Goal: Task Accomplishment & Management: Manage account settings

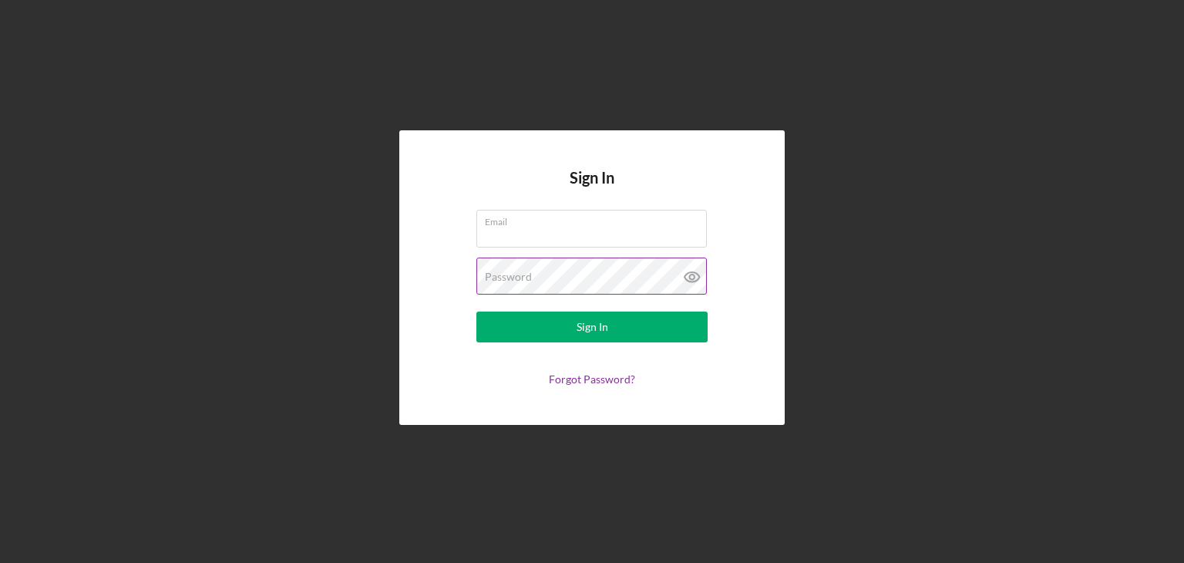
type input "[EMAIL_ADDRESS][DOMAIN_NAME]"
click at [692, 277] on icon at bounding box center [692, 276] width 39 height 39
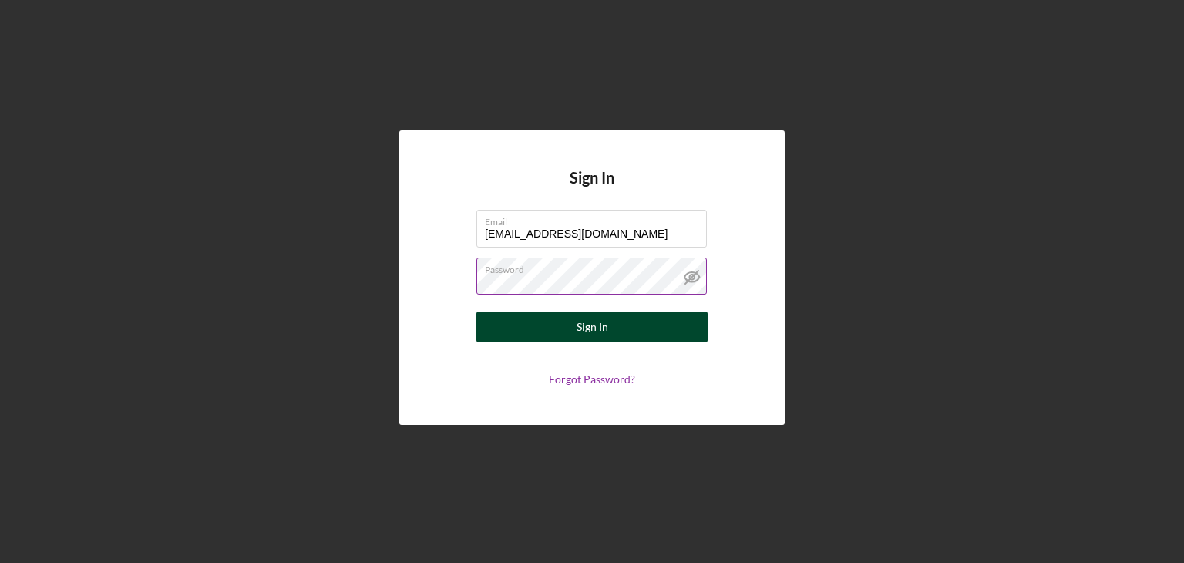
click at [621, 334] on button "Sign In" at bounding box center [591, 326] width 231 height 31
click at [592, 334] on div "Sign In" at bounding box center [593, 326] width 32 height 31
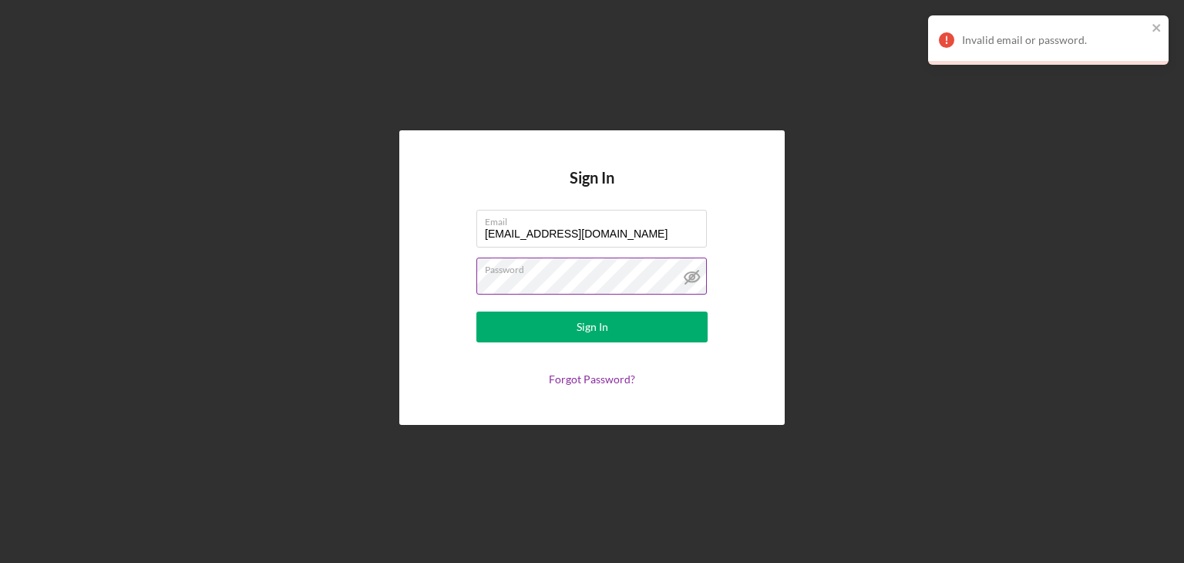
click at [569, 273] on label "Password" at bounding box center [596, 266] width 222 height 17
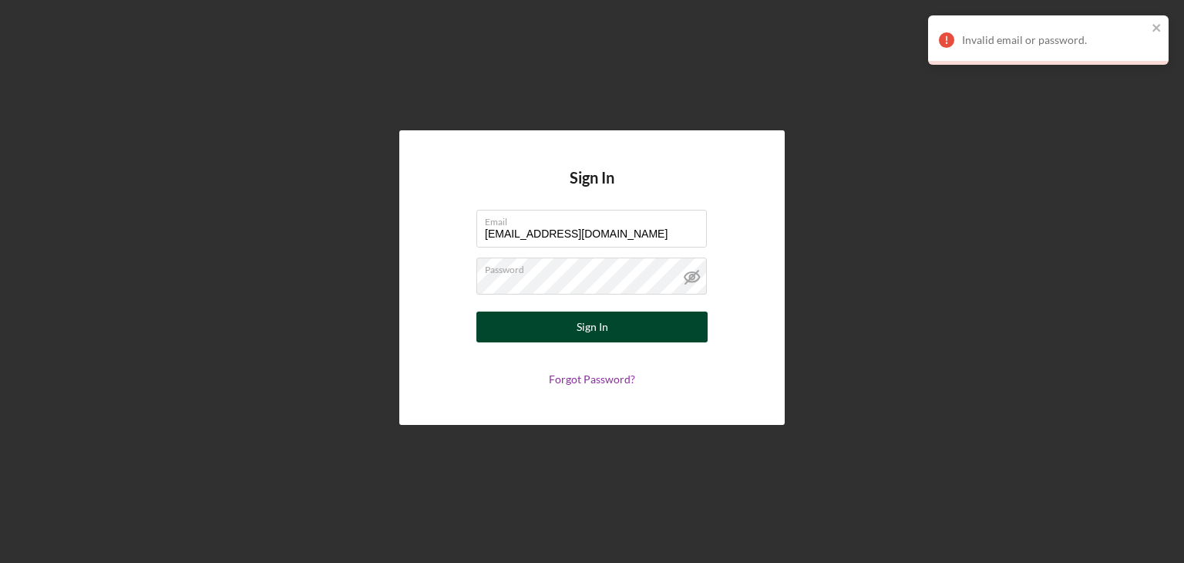
click at [611, 330] on button "Sign In" at bounding box center [591, 326] width 231 height 31
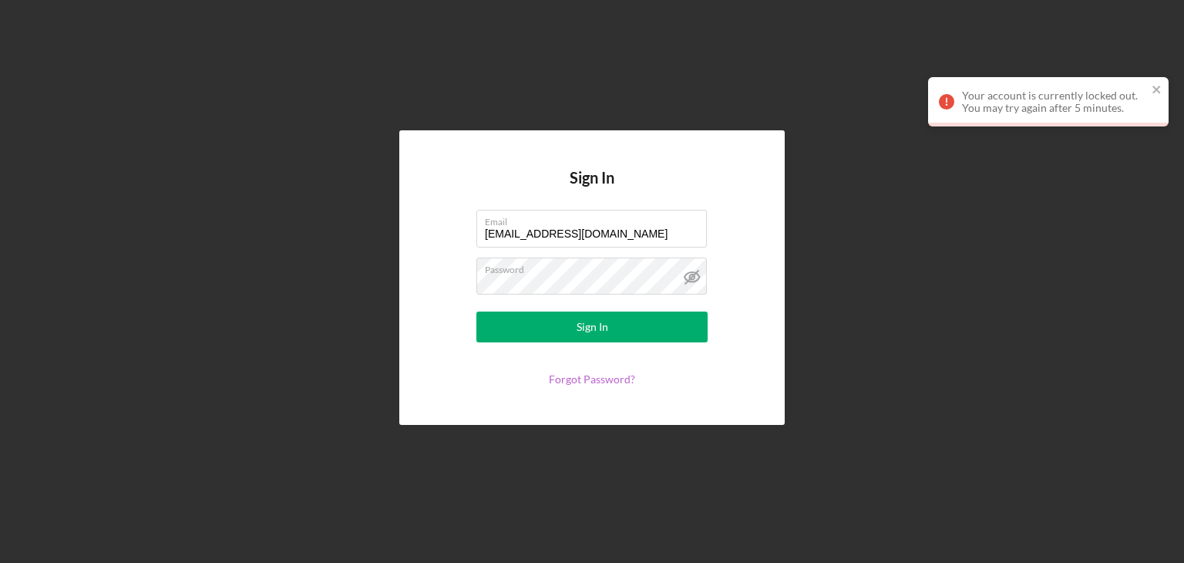
click at [611, 380] on link "Forgot Password?" at bounding box center [592, 378] width 86 height 13
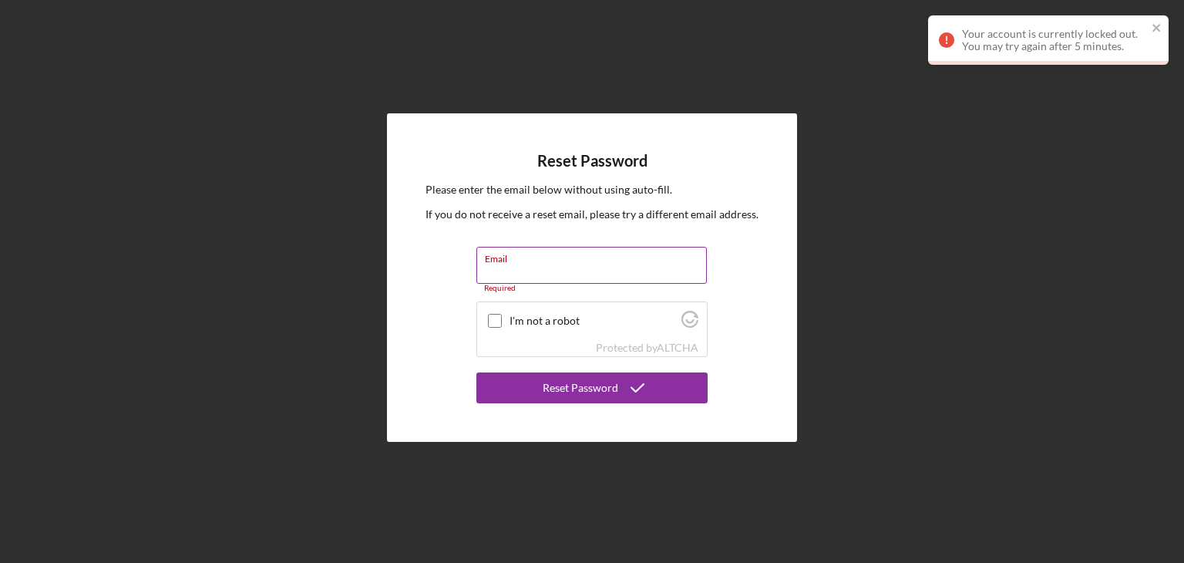
click at [531, 266] on input "Email" at bounding box center [591, 265] width 230 height 37
type input "[EMAIL_ADDRESS][DOMAIN_NAME]"
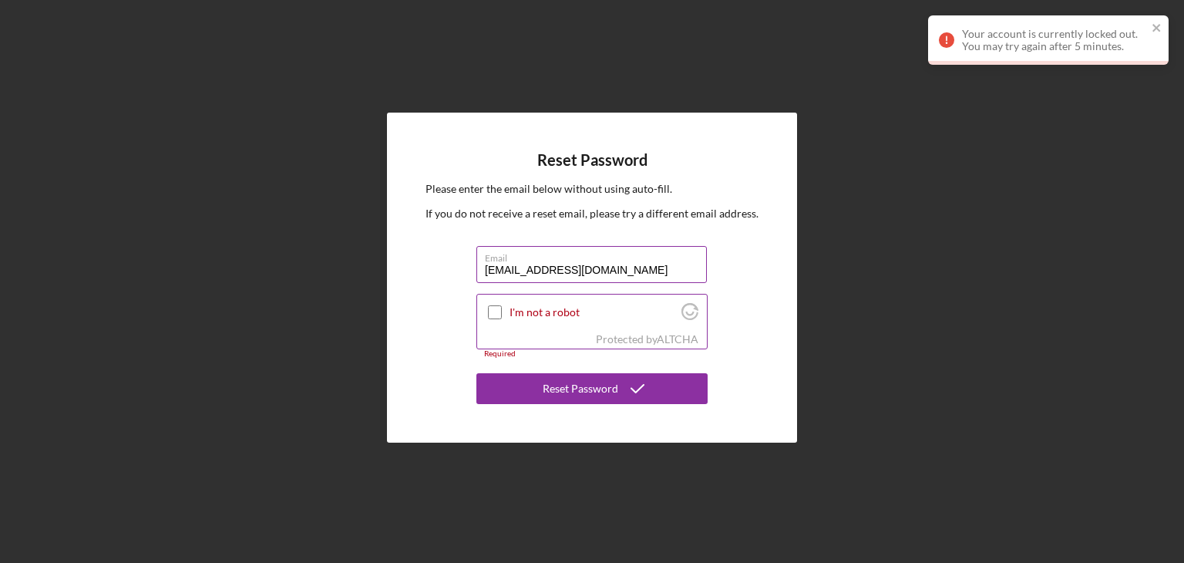
click at [491, 314] on input "I'm not a robot" at bounding box center [495, 312] width 14 height 14
checkbox input "true"
click at [591, 389] on div "Reset Password" at bounding box center [581, 388] width 76 height 31
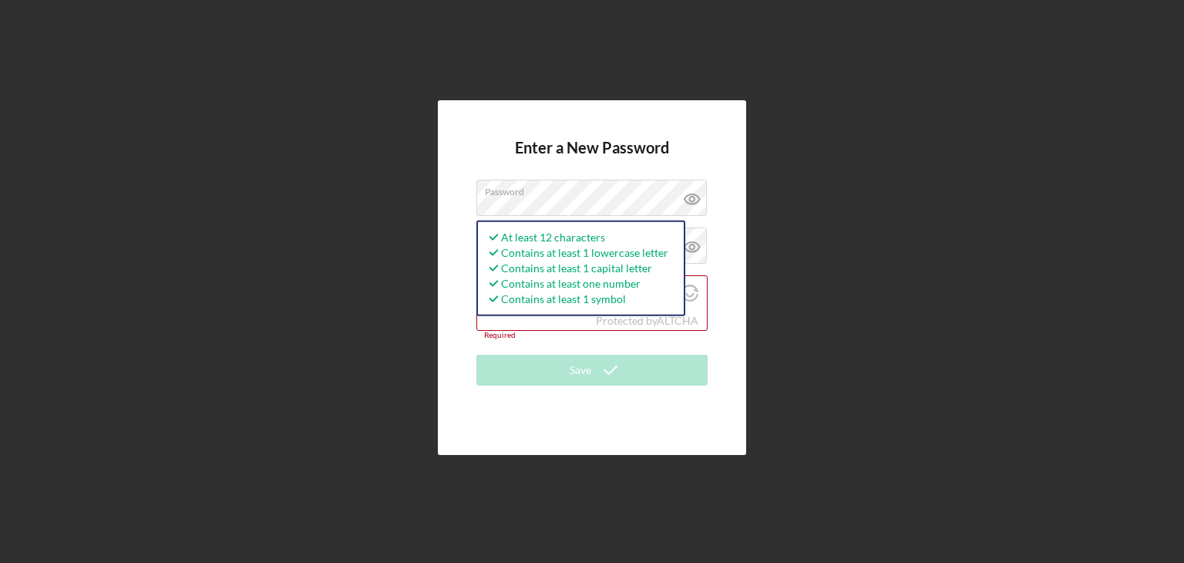
click at [882, 289] on div "Enter a New Password Password At least 12 characters Contains at least 1 lowerc…" at bounding box center [592, 277] width 1169 height 555
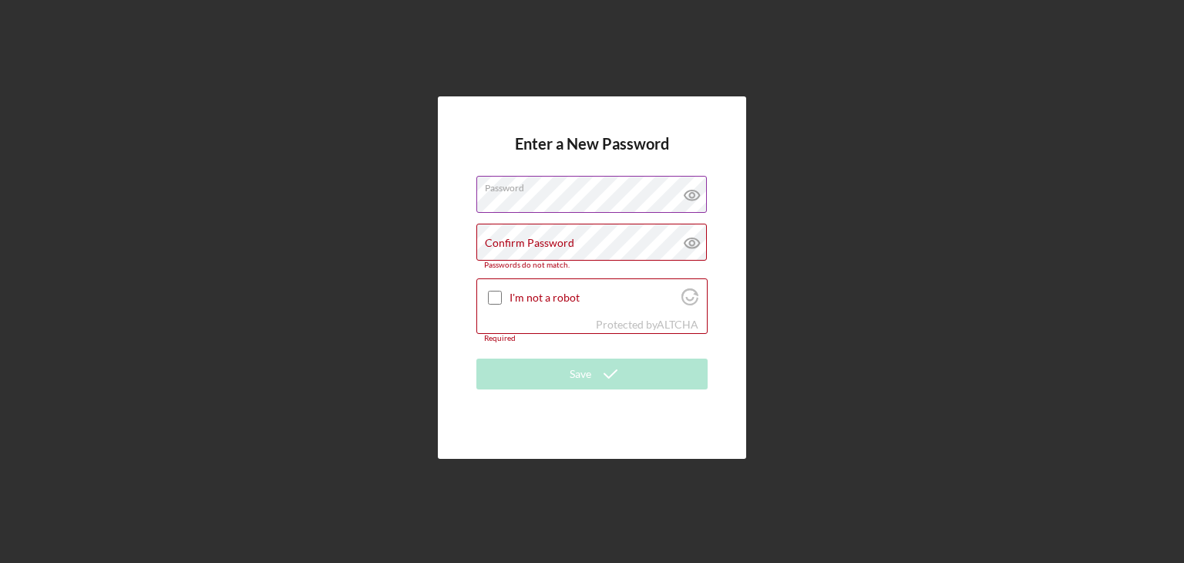
click at [600, 192] on label "Password" at bounding box center [596, 185] width 222 height 17
click at [697, 201] on icon at bounding box center [692, 195] width 39 height 39
click at [540, 235] on div "Confirm Password Passwords do not match." at bounding box center [591, 246] width 231 height 45
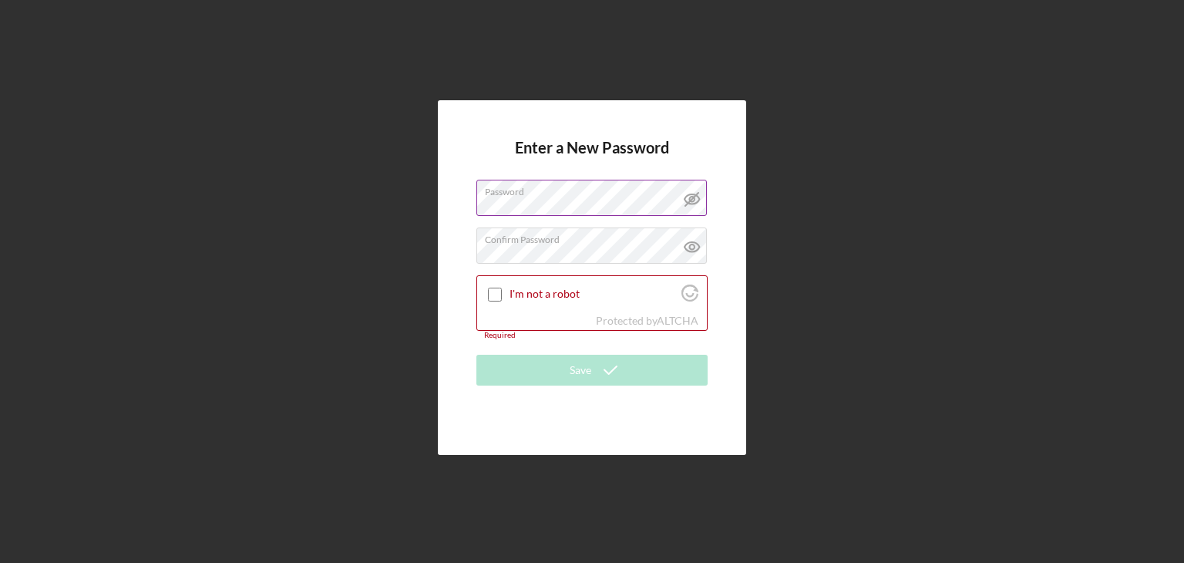
click at [938, 130] on div "Enter a New Password Password Confirm Password I'm not a robot Protected by ALT…" at bounding box center [592, 277] width 1169 height 555
click at [500, 294] on input "I'm not a robot" at bounding box center [495, 295] width 14 height 14
checkbox input "true"
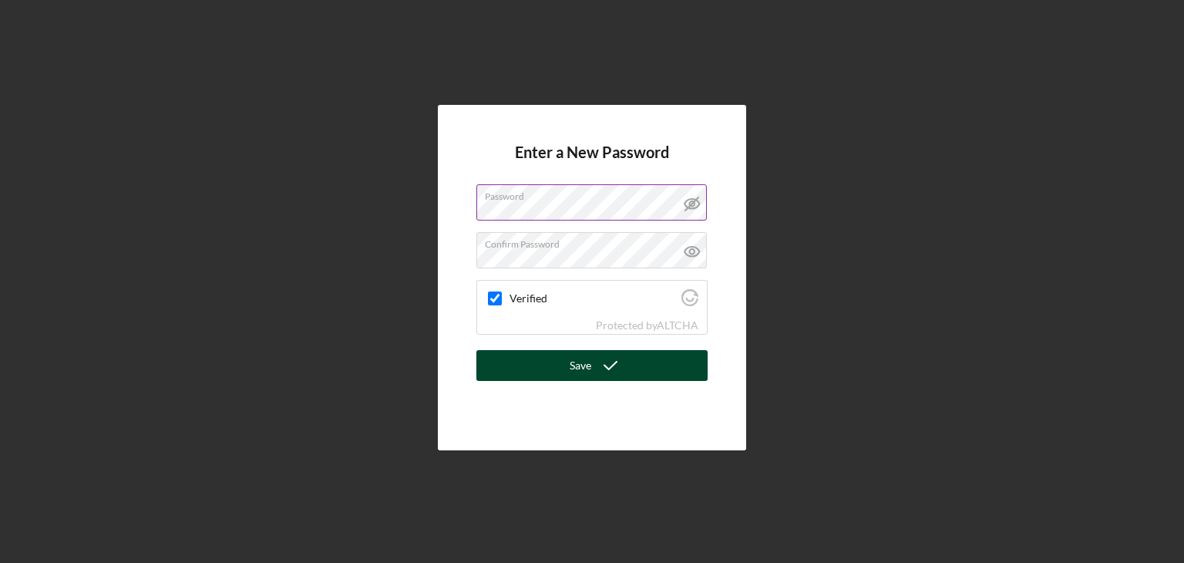
click at [598, 371] on icon "submit" at bounding box center [610, 365] width 39 height 39
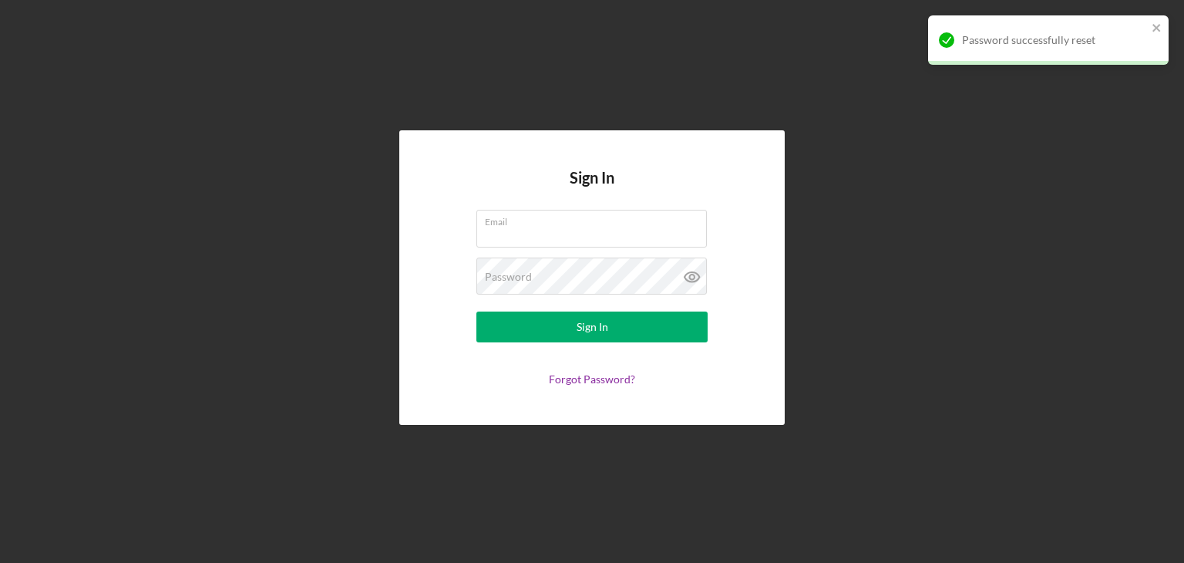
type input "[EMAIL_ADDRESS][DOMAIN_NAME]"
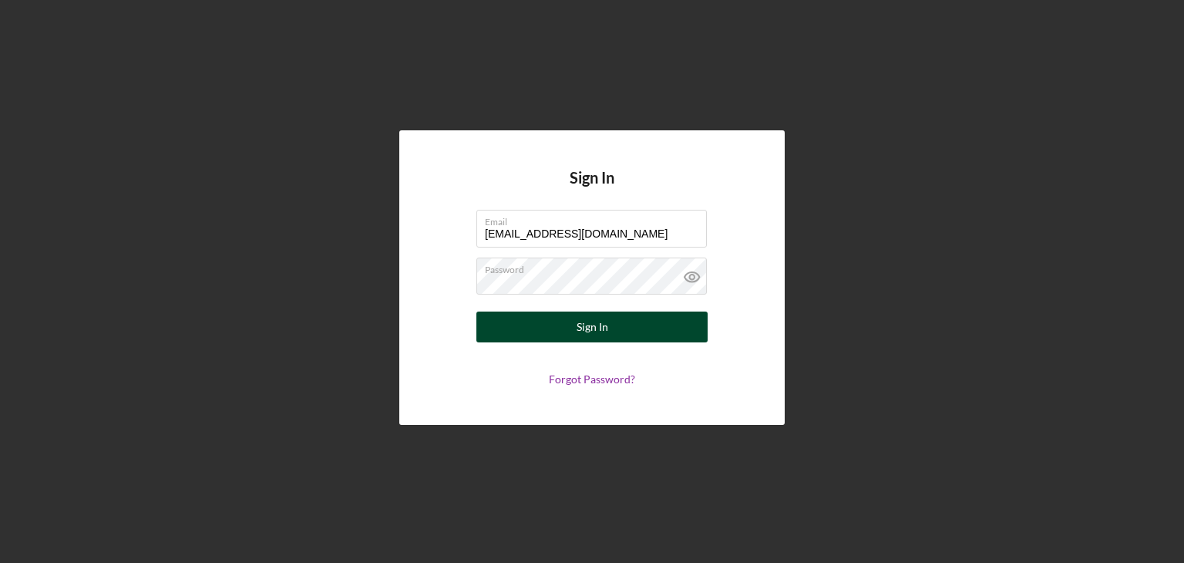
click at [597, 325] on div "Sign In" at bounding box center [593, 326] width 32 height 31
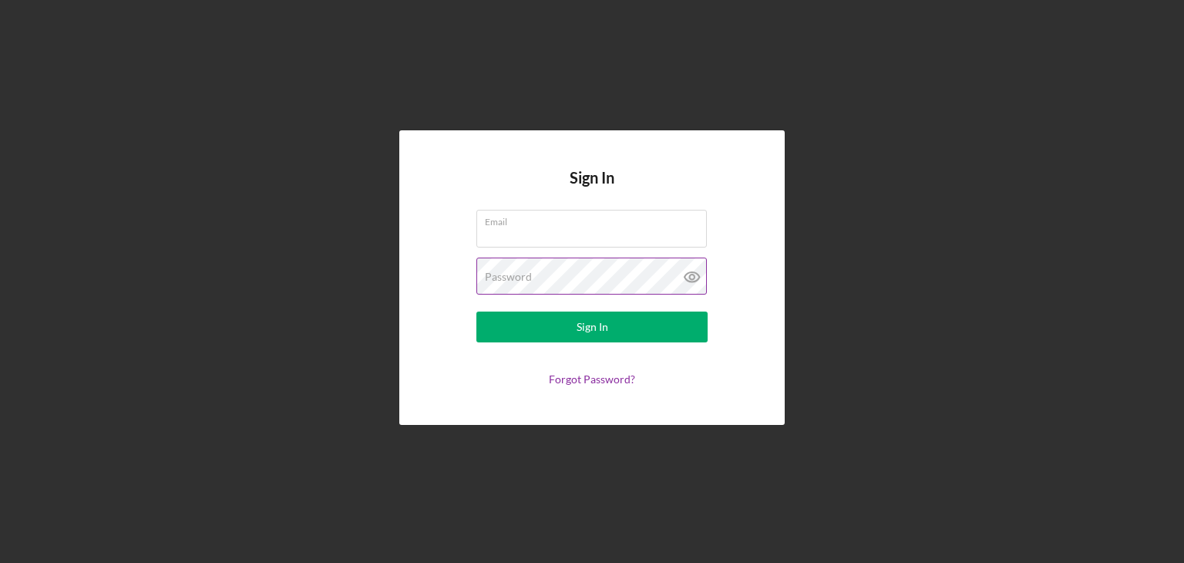
type input "[EMAIL_ADDRESS][DOMAIN_NAME]"
click at [691, 280] on icon at bounding box center [692, 276] width 39 height 39
click at [934, 223] on div "Sign In Email [EMAIL_ADDRESS][DOMAIN_NAME] Password Sign In Forgot Password?" at bounding box center [592, 277] width 1169 height 555
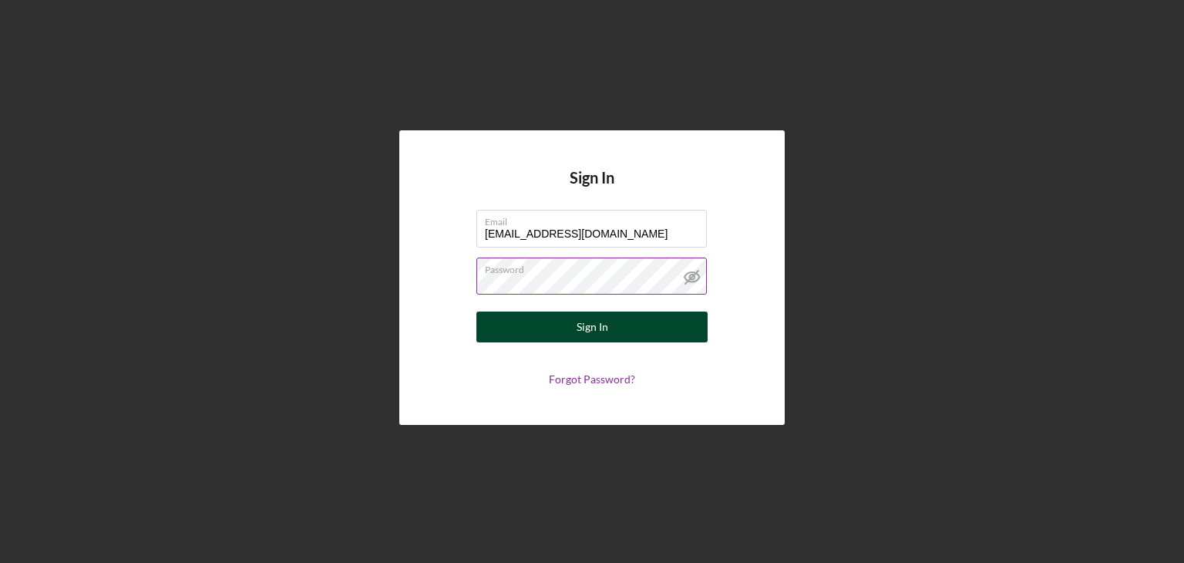
click at [591, 326] on div "Sign In" at bounding box center [593, 326] width 32 height 31
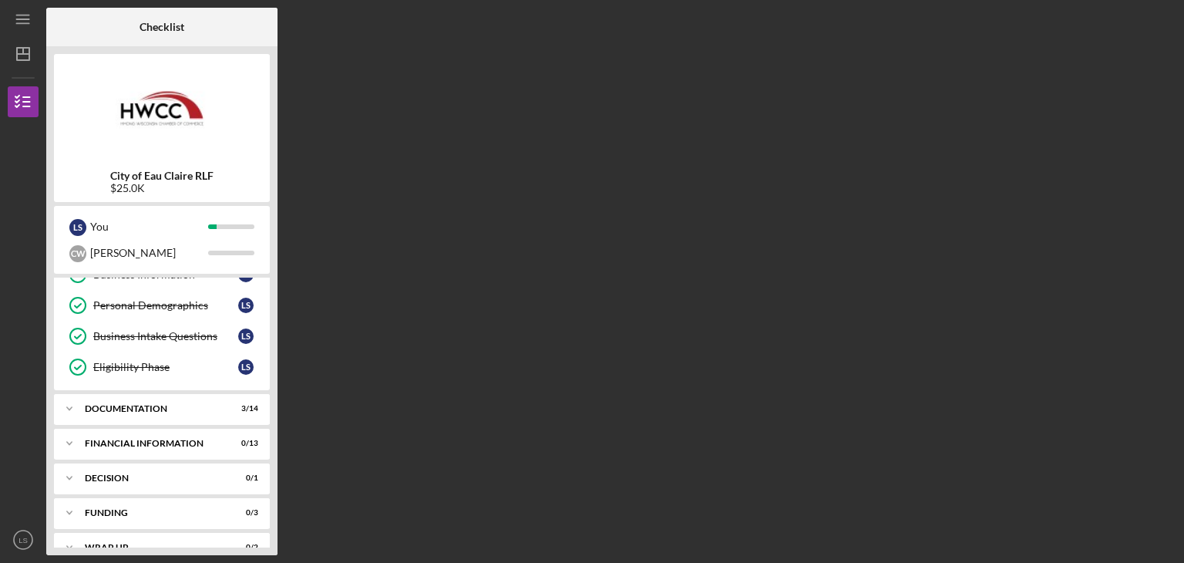
scroll to position [103, 0]
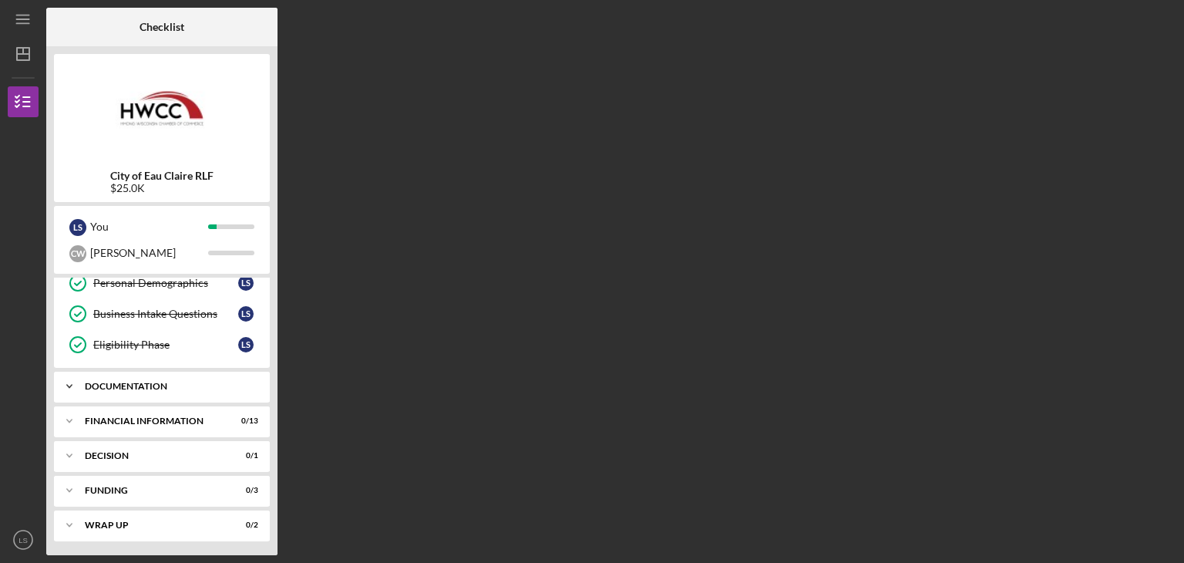
click at [112, 385] on div "Documentation" at bounding box center [168, 386] width 166 height 9
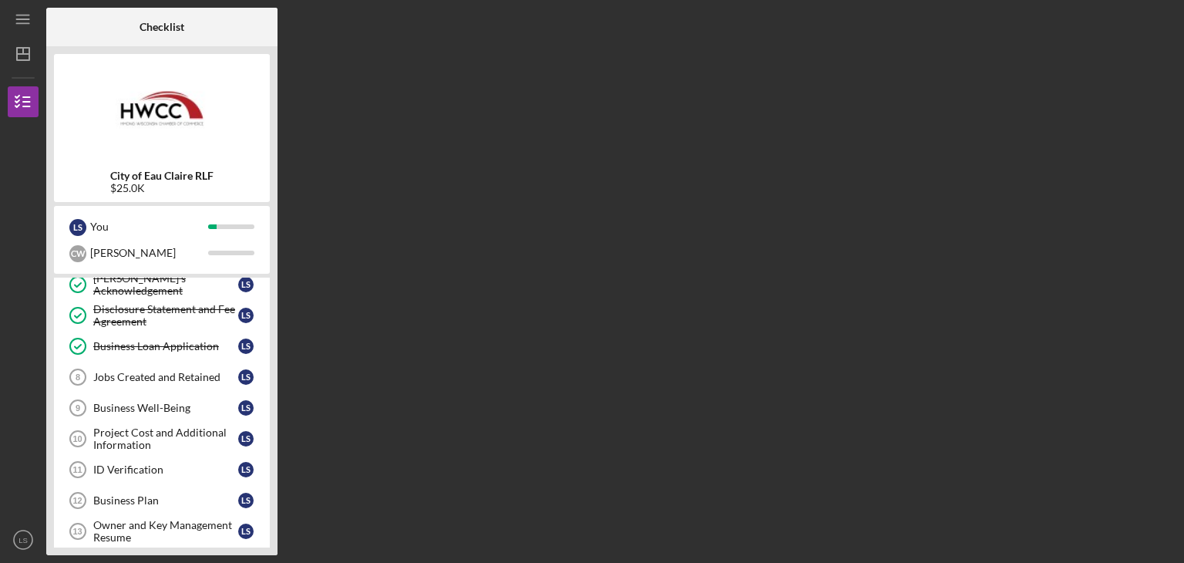
scroll to position [257, 0]
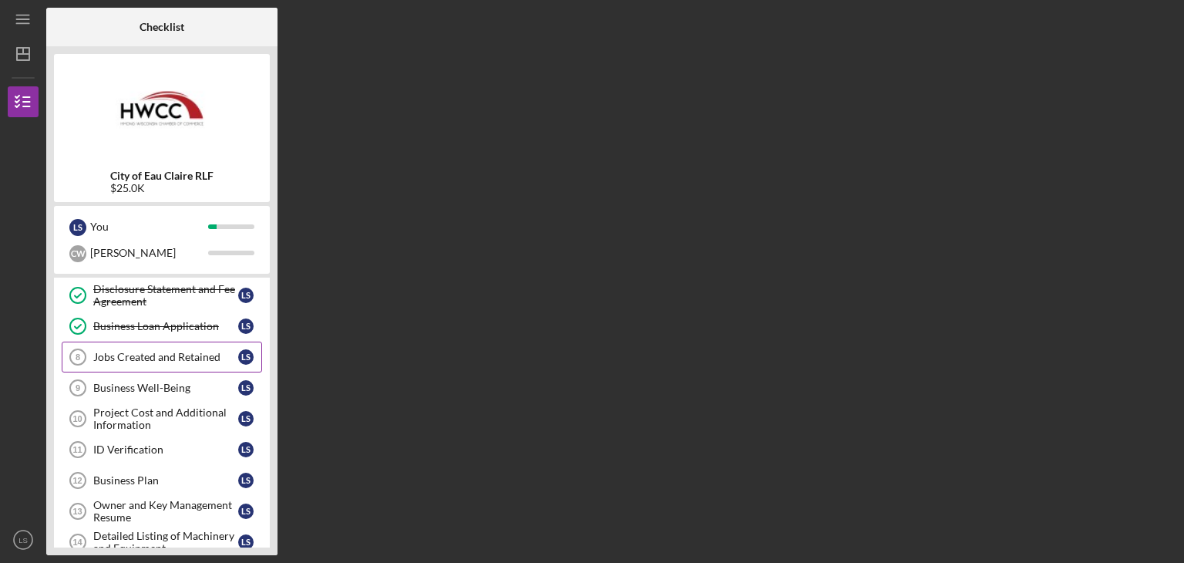
click at [192, 355] on div "Jobs Created and Retained" at bounding box center [165, 357] width 145 height 12
